Goal: Check status

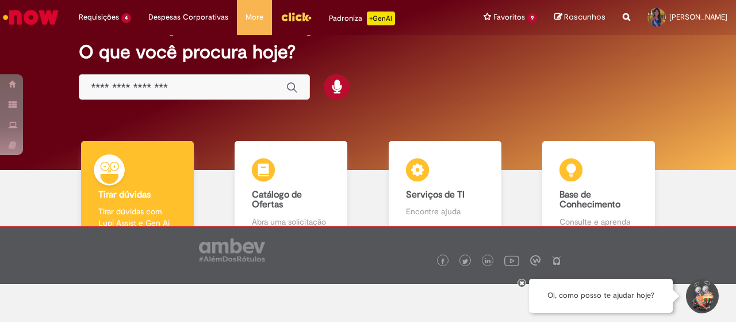
scroll to position [74, 0]
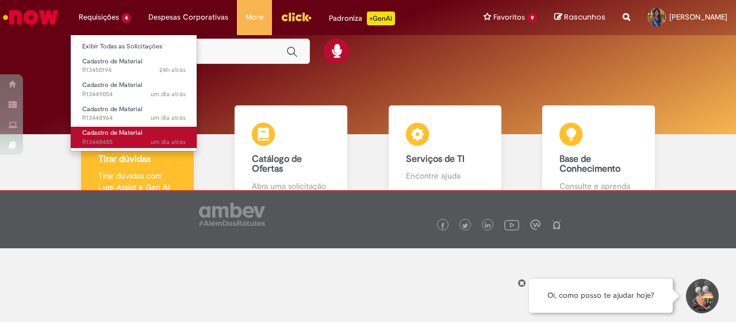
click at [126, 141] on span "um dia atrás um dia atrás R13448485" at bounding box center [134, 141] width 104 height 9
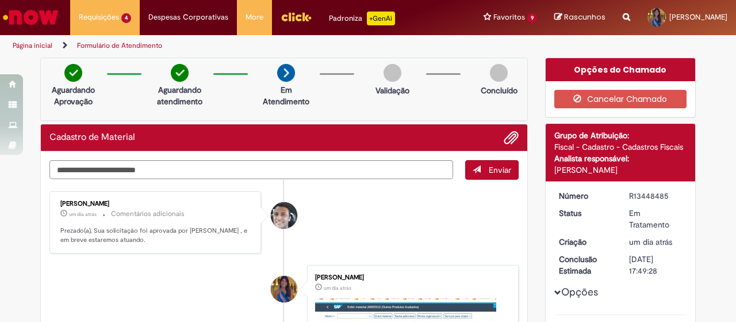
click at [44, 17] on img "Ir para a Homepage" at bounding box center [30, 17] width 59 height 23
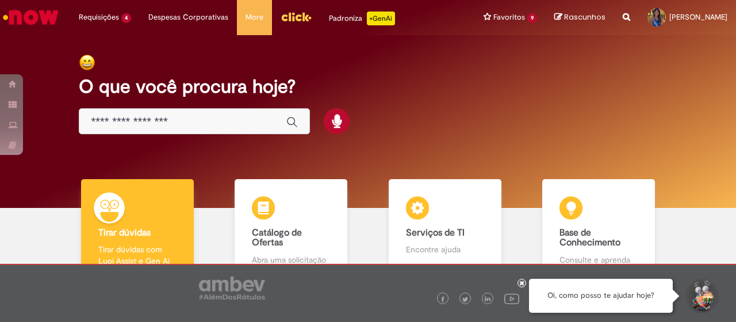
scroll to position [74, 0]
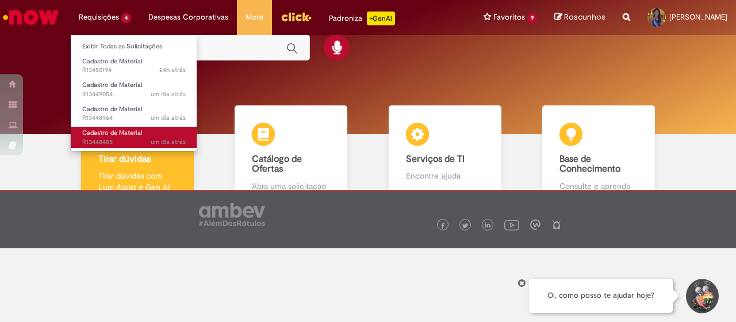
click at [147, 127] on link "Cadastro de Material um dia atrás um dia atrás R13448485" at bounding box center [134, 137] width 127 height 21
